Goal: Check status: Check status

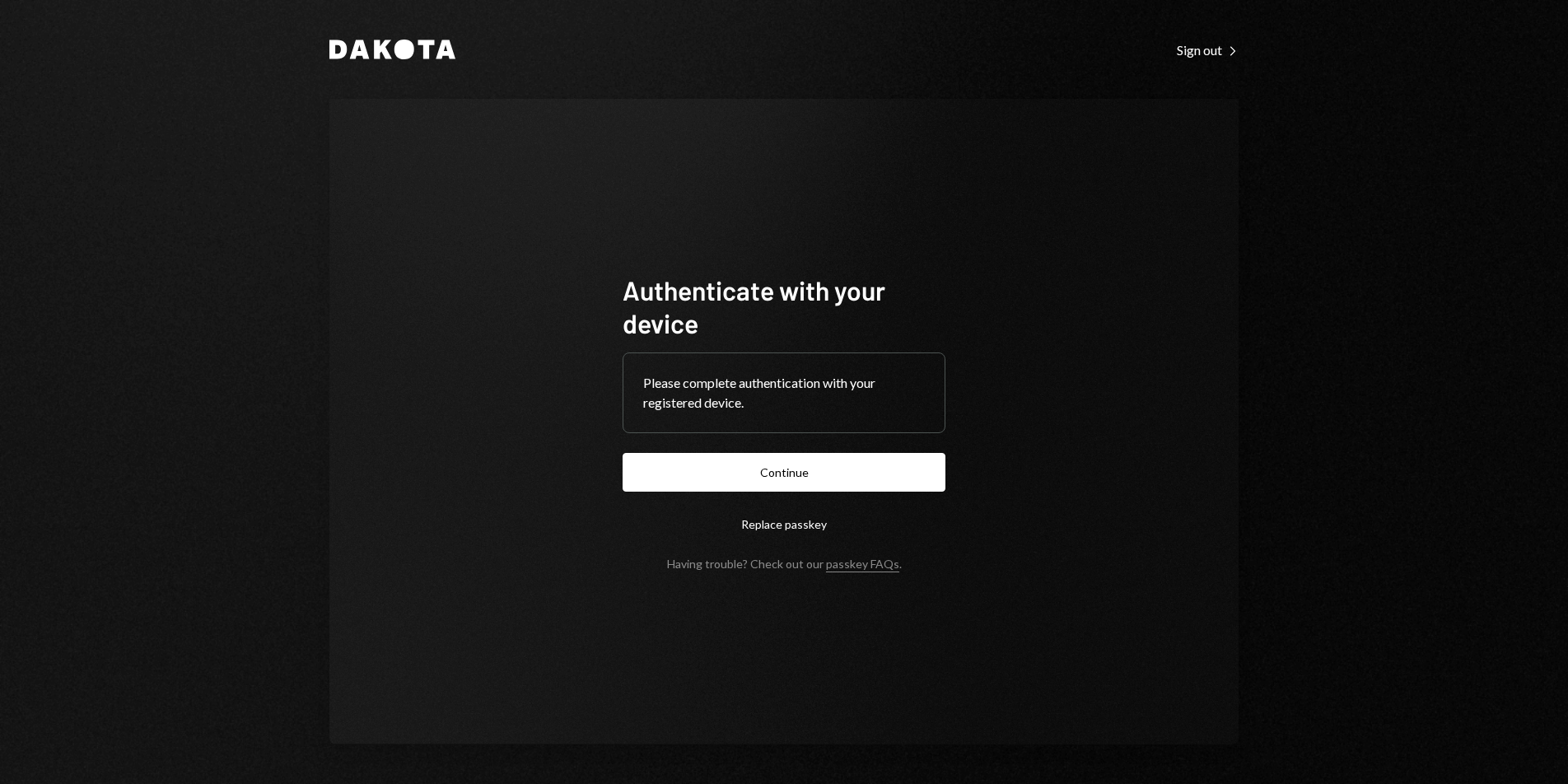
click at [807, 463] on button "Continue" at bounding box center [783, 472] width 322 height 39
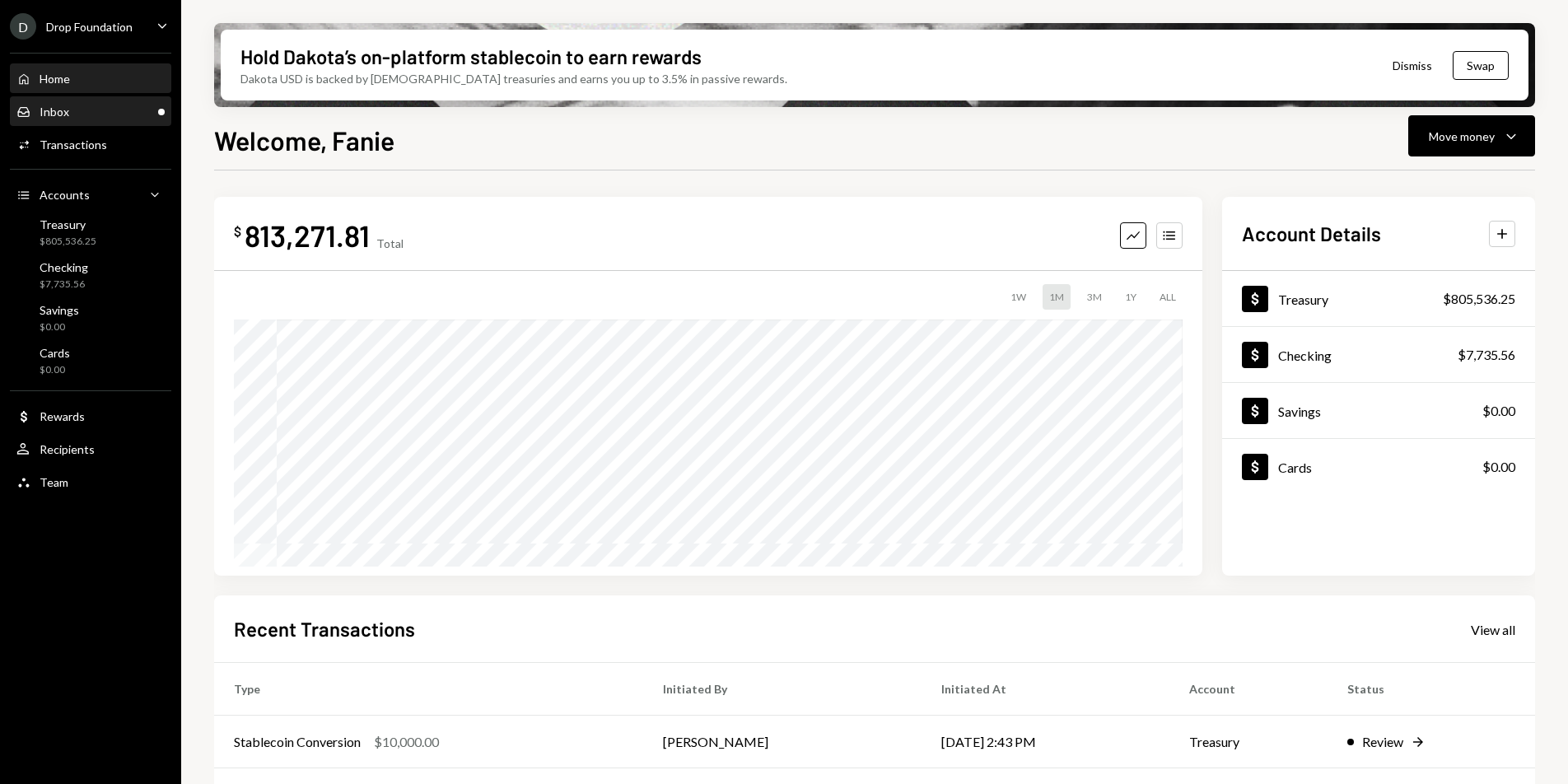
click at [83, 115] on div "Inbox Inbox" at bounding box center [91, 111] width 148 height 15
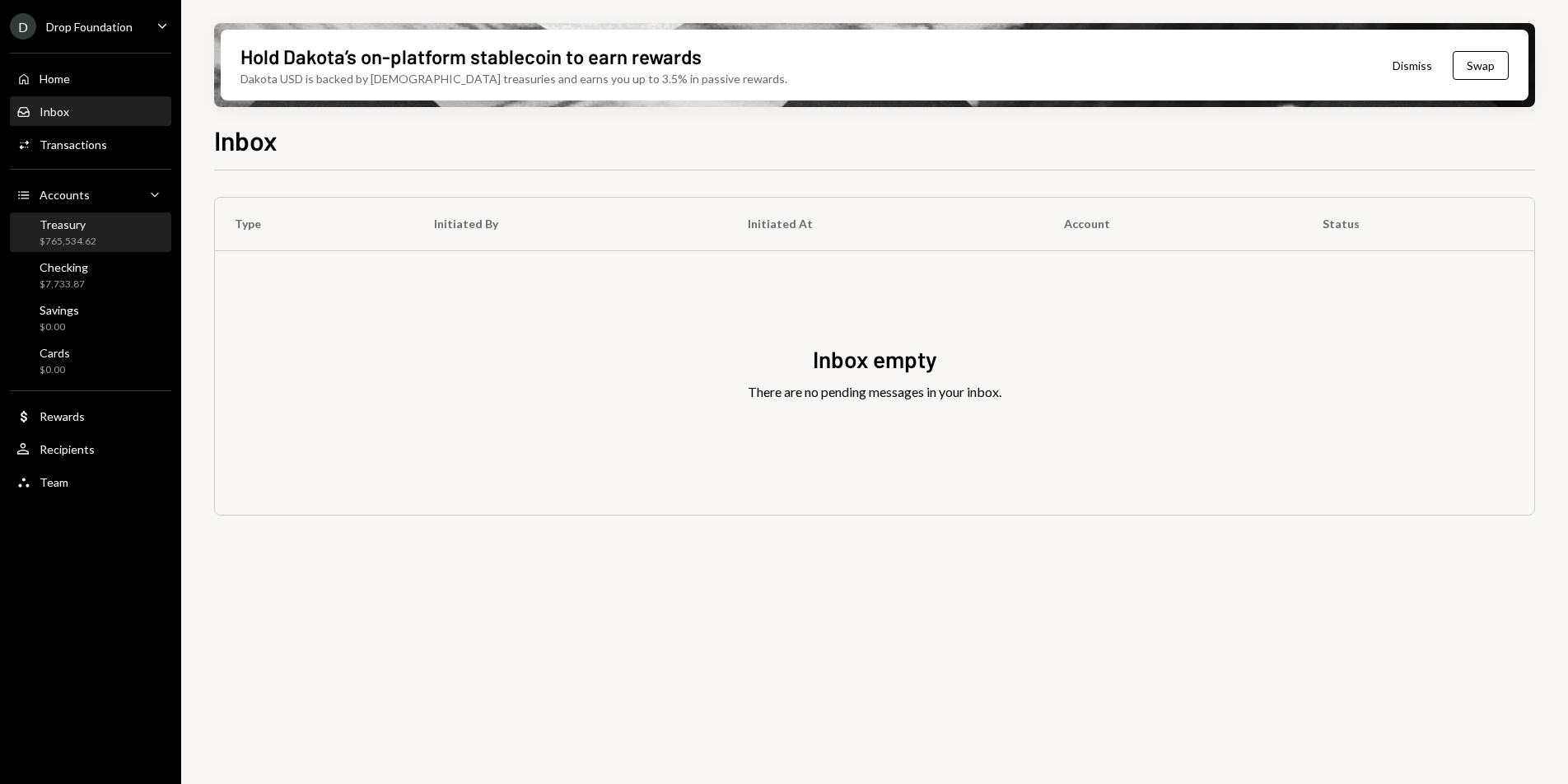
click at [96, 224] on div "Treasury $765,534.62" at bounding box center [91, 233] width 148 height 31
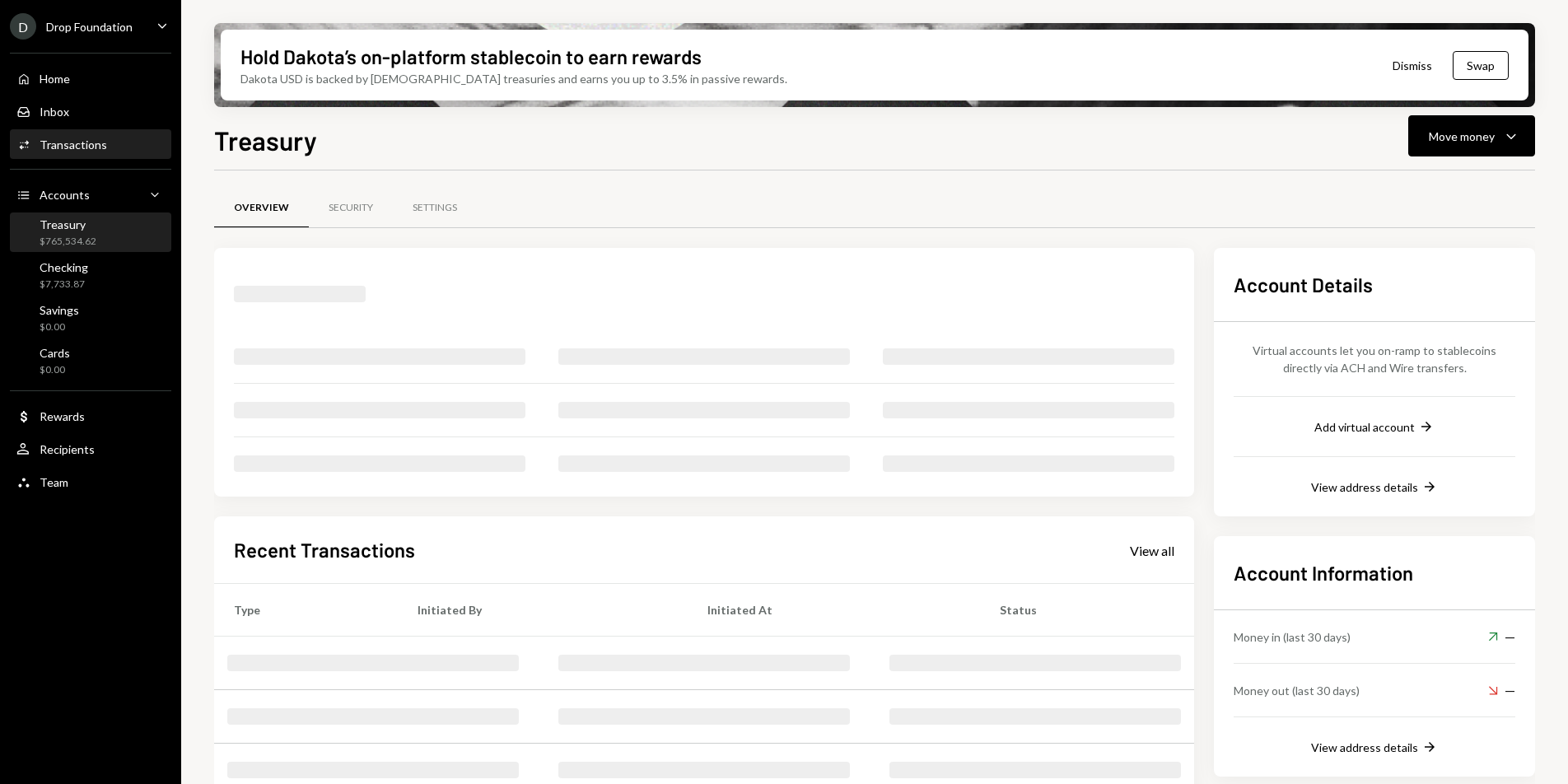
click at [96, 149] on div "Transactions" at bounding box center [73, 144] width 67 height 14
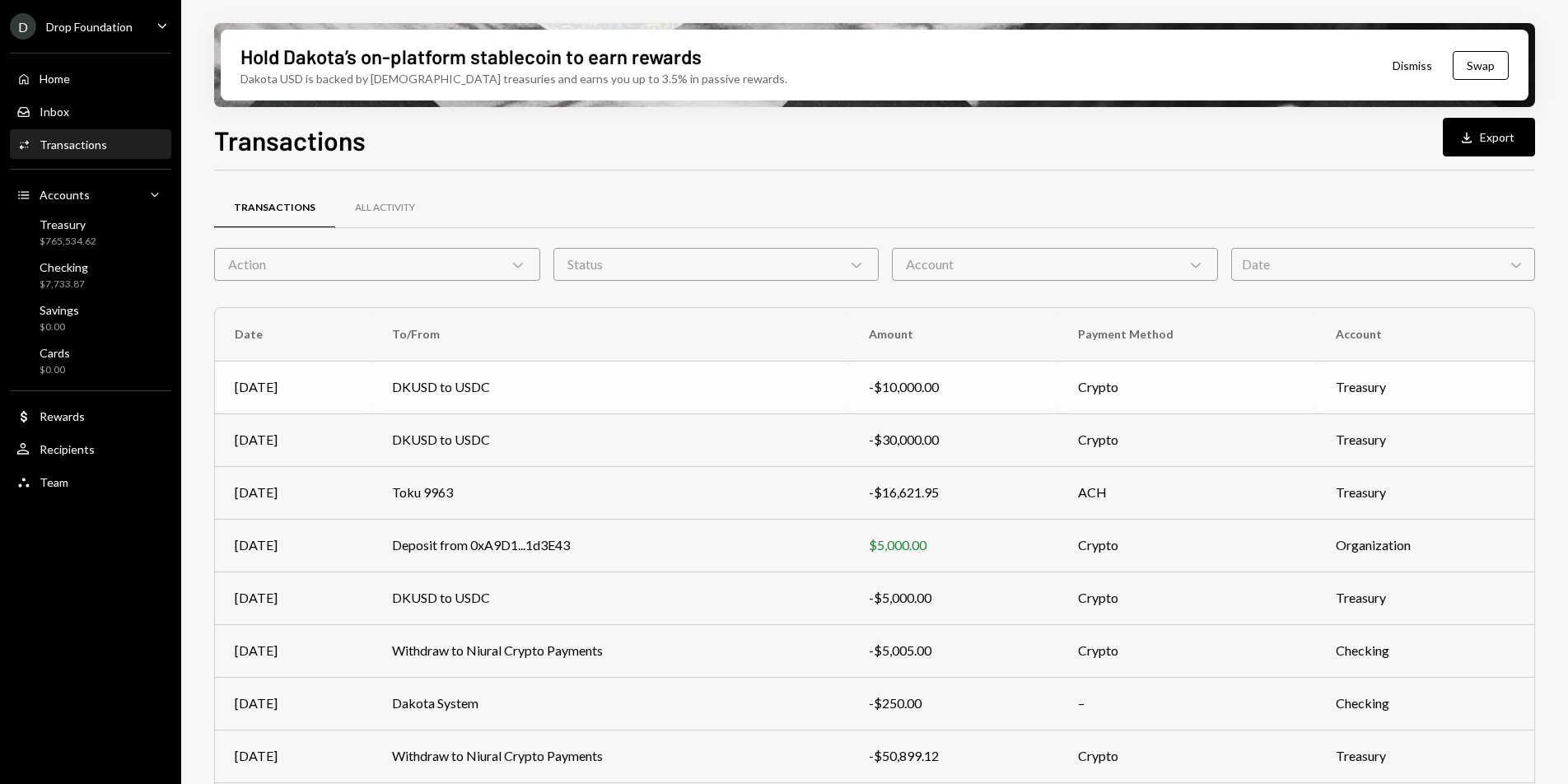
click at [618, 399] on td "DKUSD to USDC" at bounding box center [611, 387] width 477 height 53
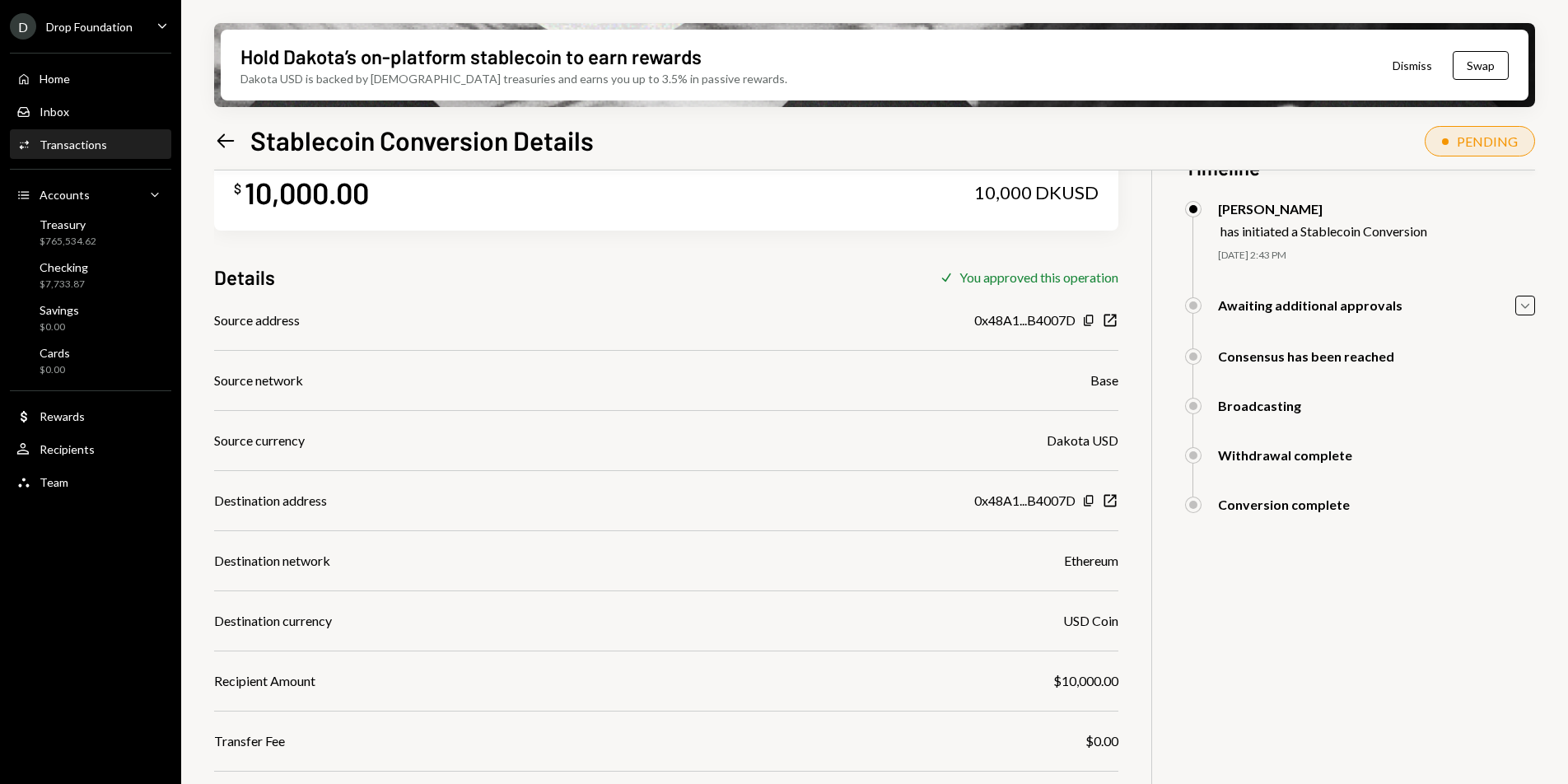
scroll to position [131, 0]
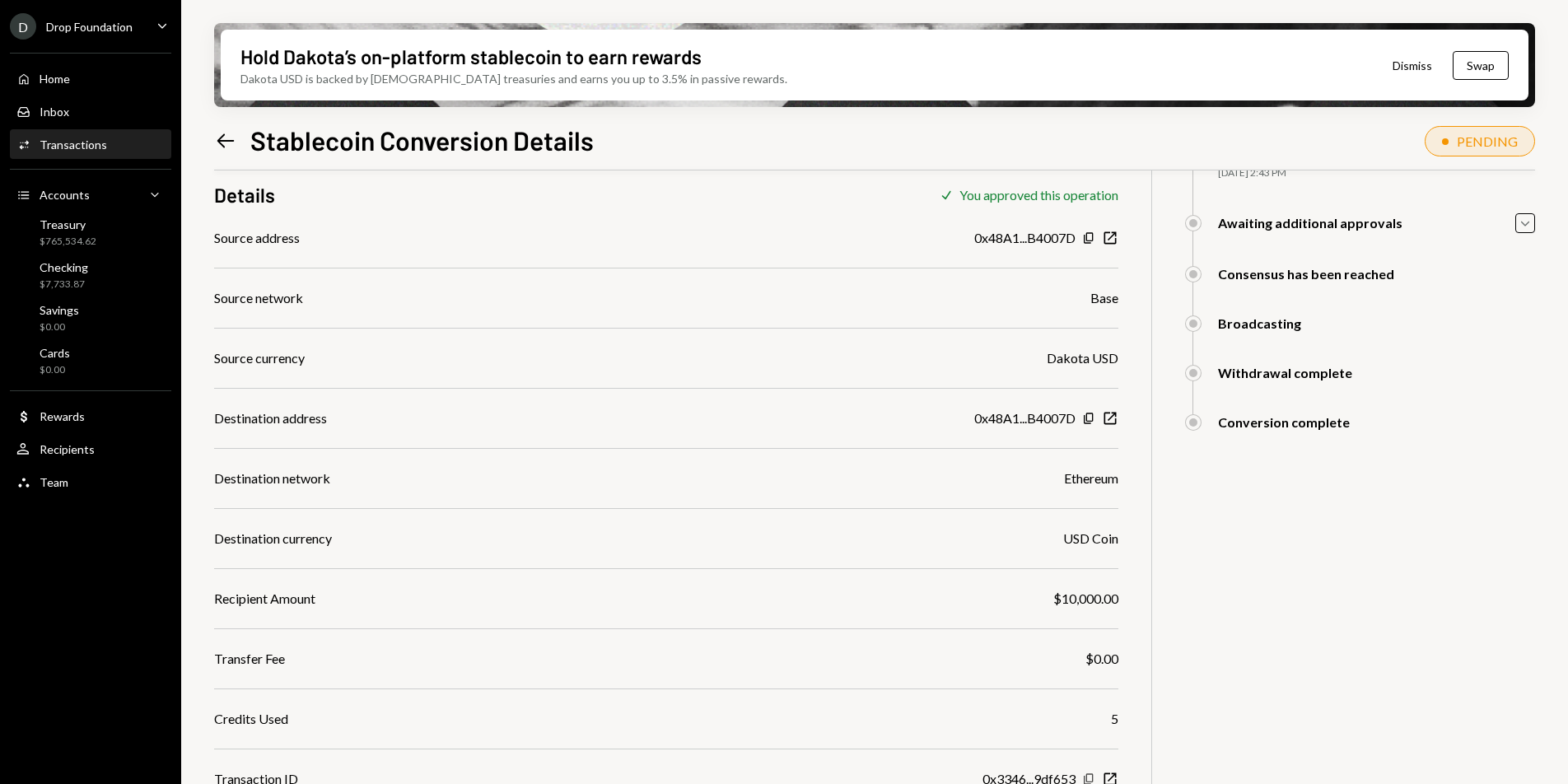
click at [1089, 776] on icon "Copy" at bounding box center [1089, 779] width 14 height 14
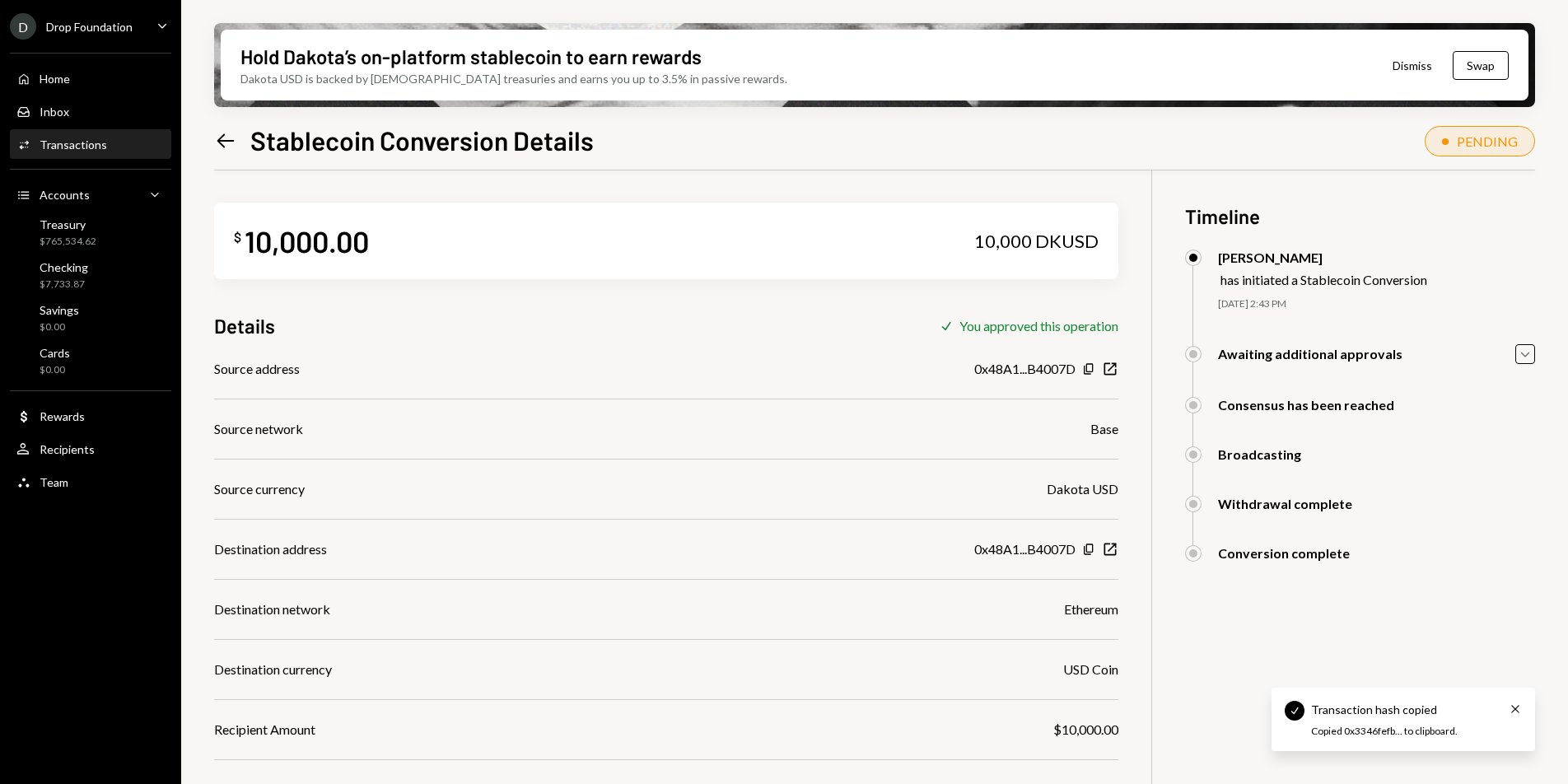
scroll to position [0, 0]
